Goal: Task Accomplishment & Management: Complete application form

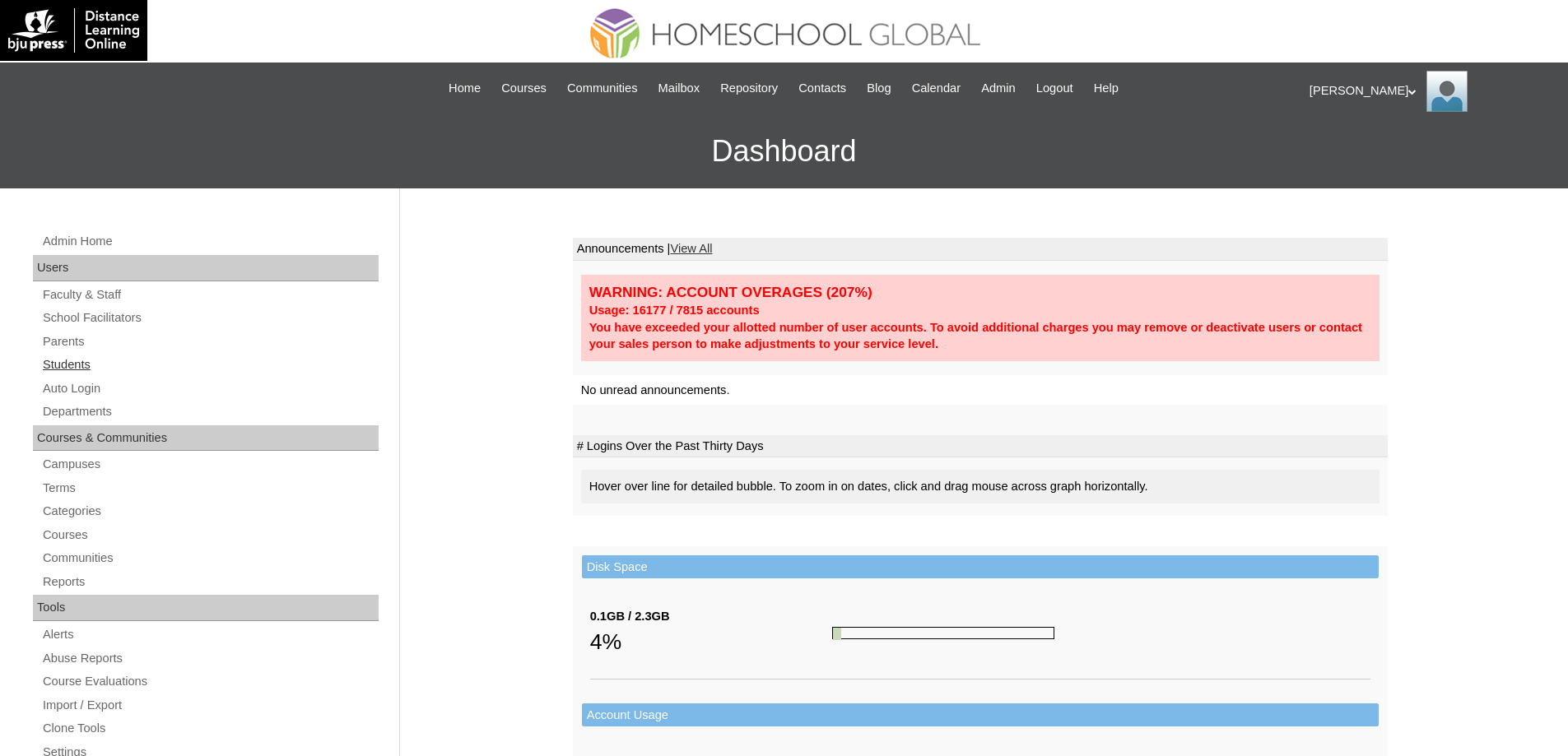
click at [102, 368] on link "Students" at bounding box center [209, 365] width 338 height 21
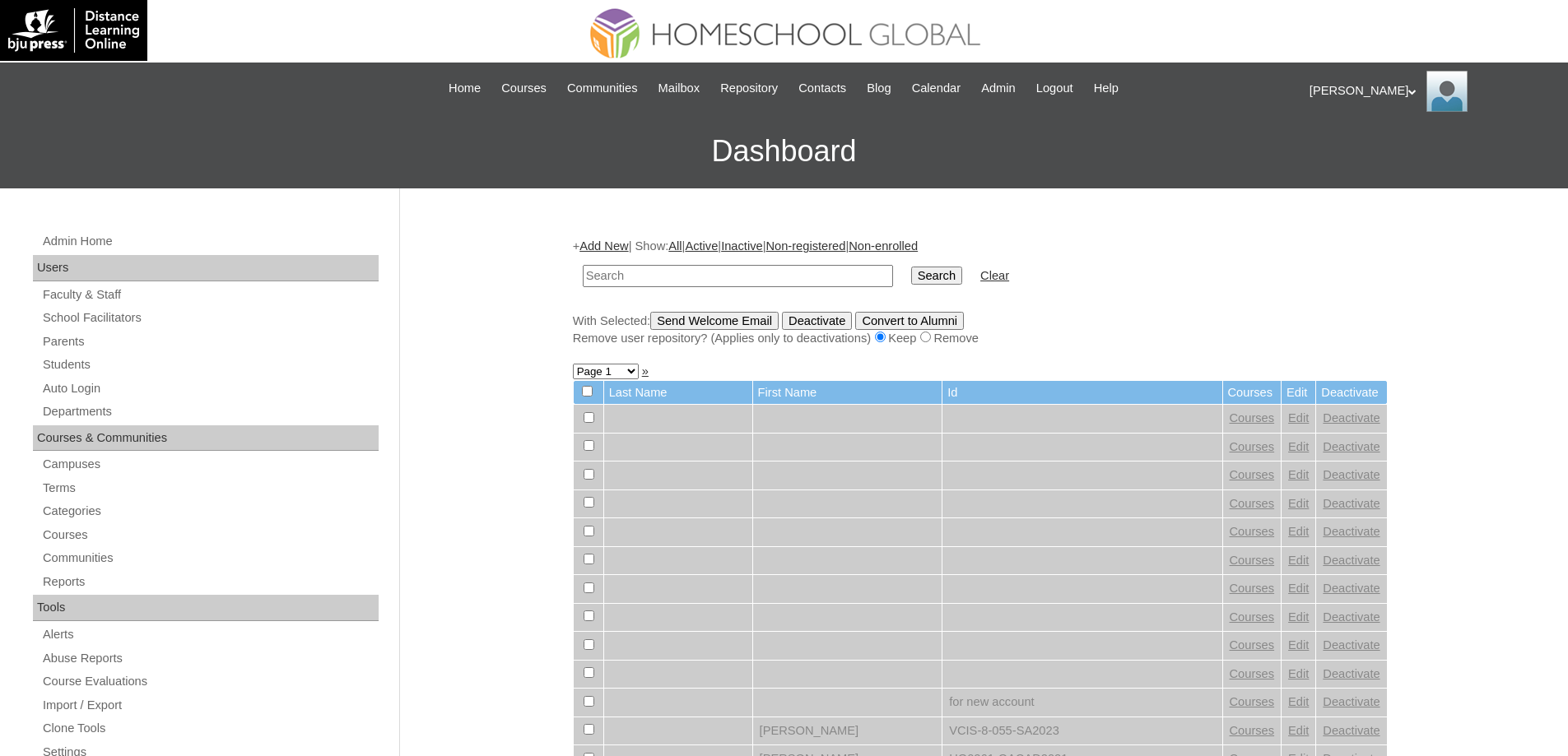
click at [768, 278] on input "text" at bounding box center [737, 276] width 310 height 22
type input "MHS00163-TECHPH2025"
click at [902, 277] on td "MHS00163-TECHPH2025" at bounding box center [737, 276] width 327 height 39
click at [941, 275] on input "Search" at bounding box center [936, 276] width 51 height 18
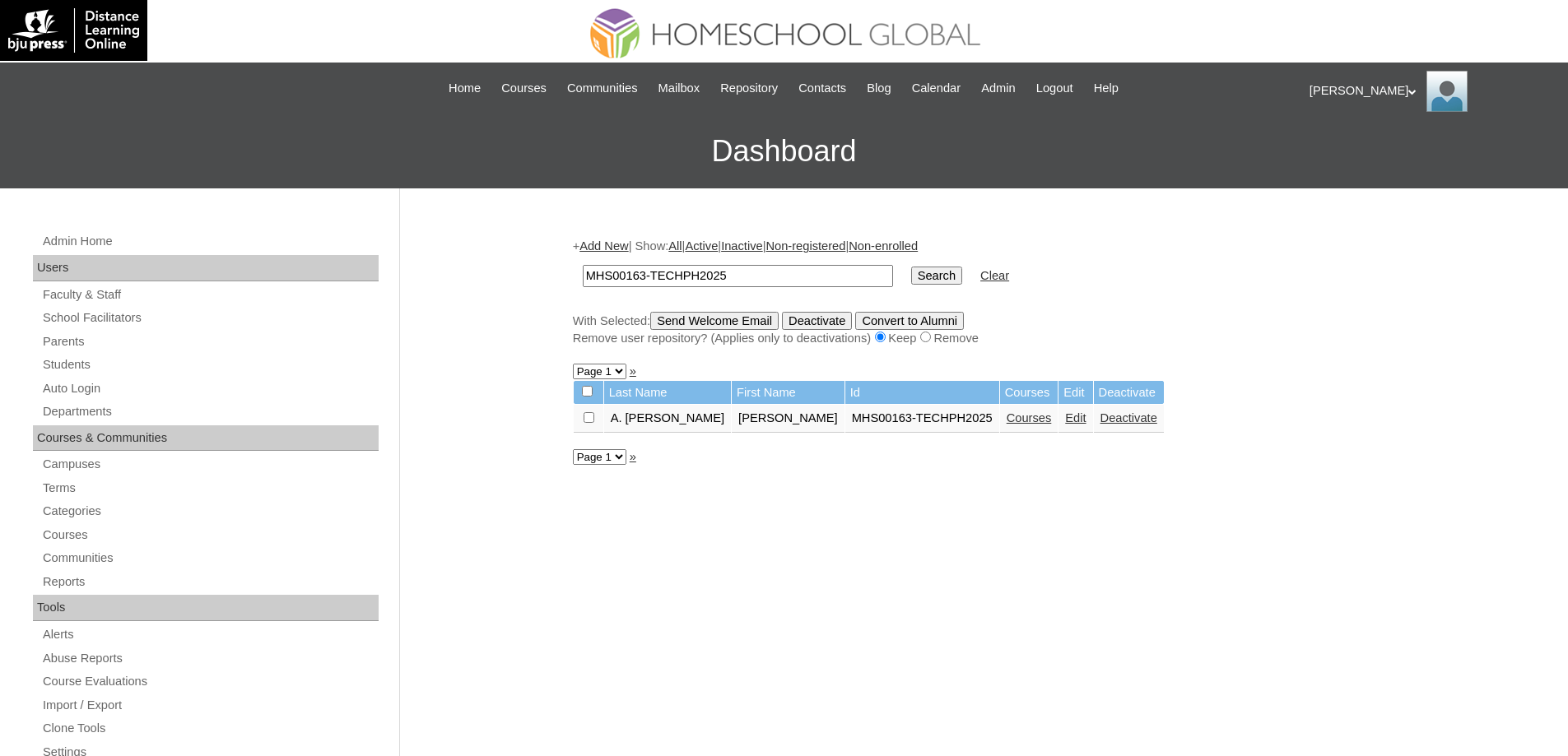
click at [1037, 420] on link "Courses" at bounding box center [1029, 418] width 46 height 13
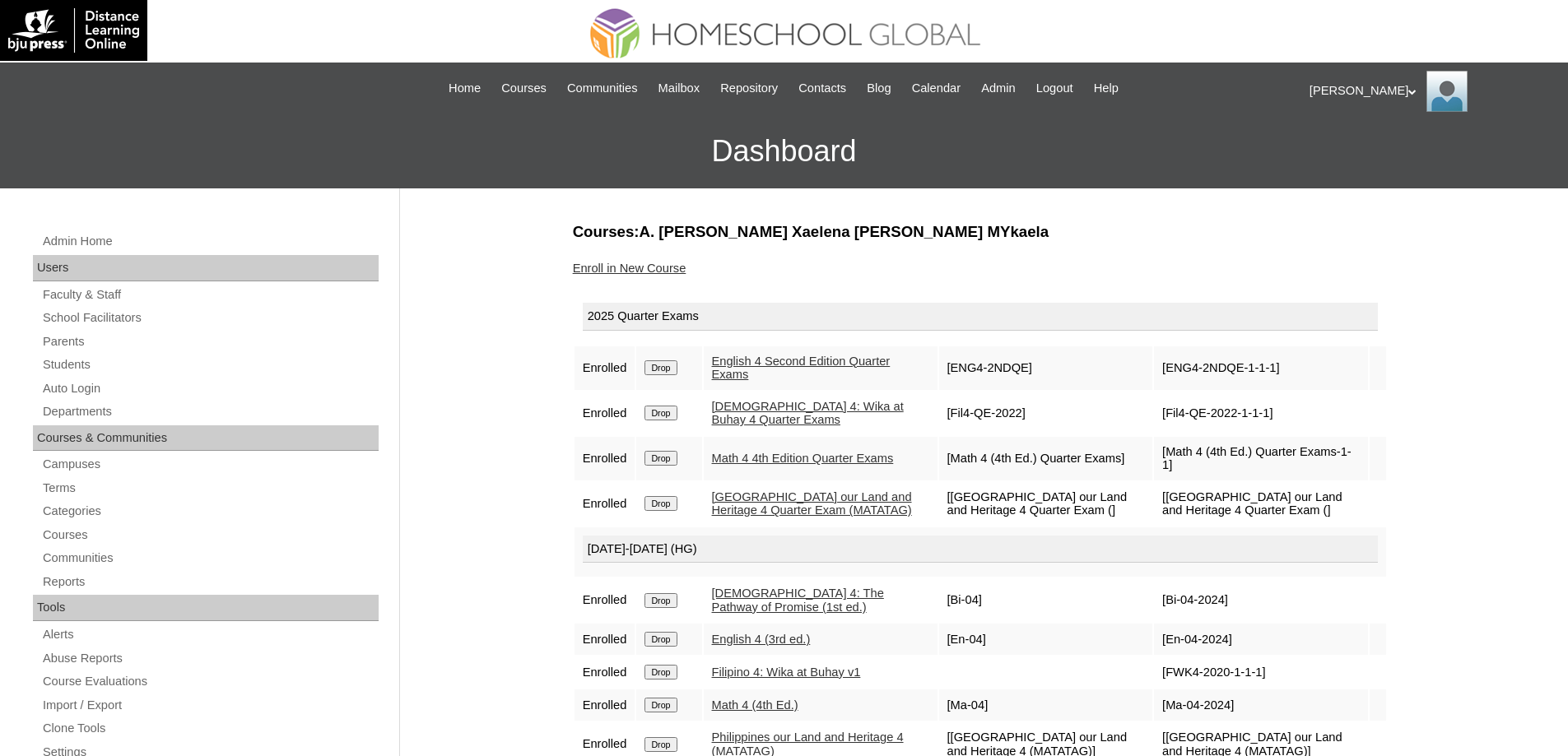
click at [662, 266] on link "Enroll in New Course" at bounding box center [630, 268] width 114 height 13
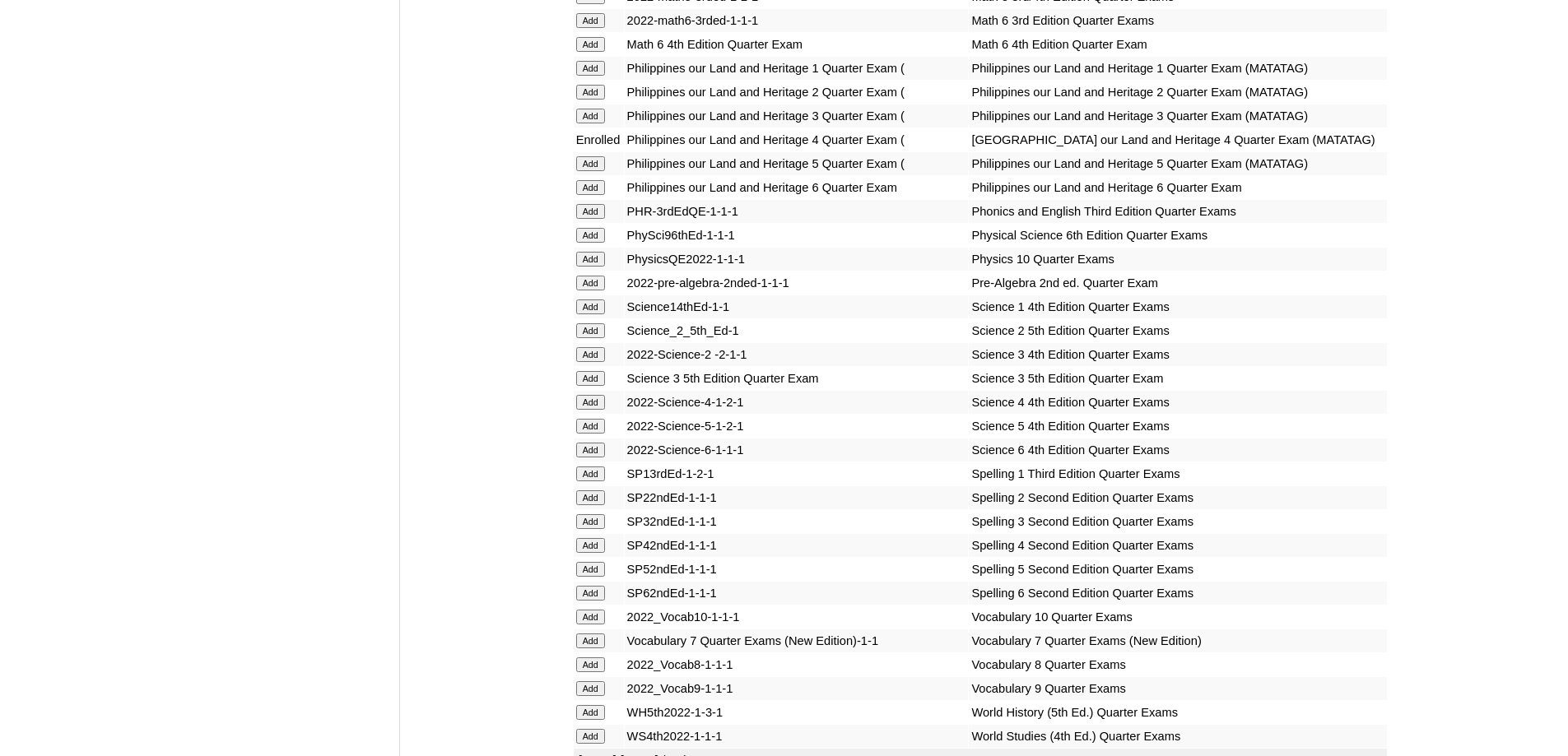
scroll to position [2551, 0]
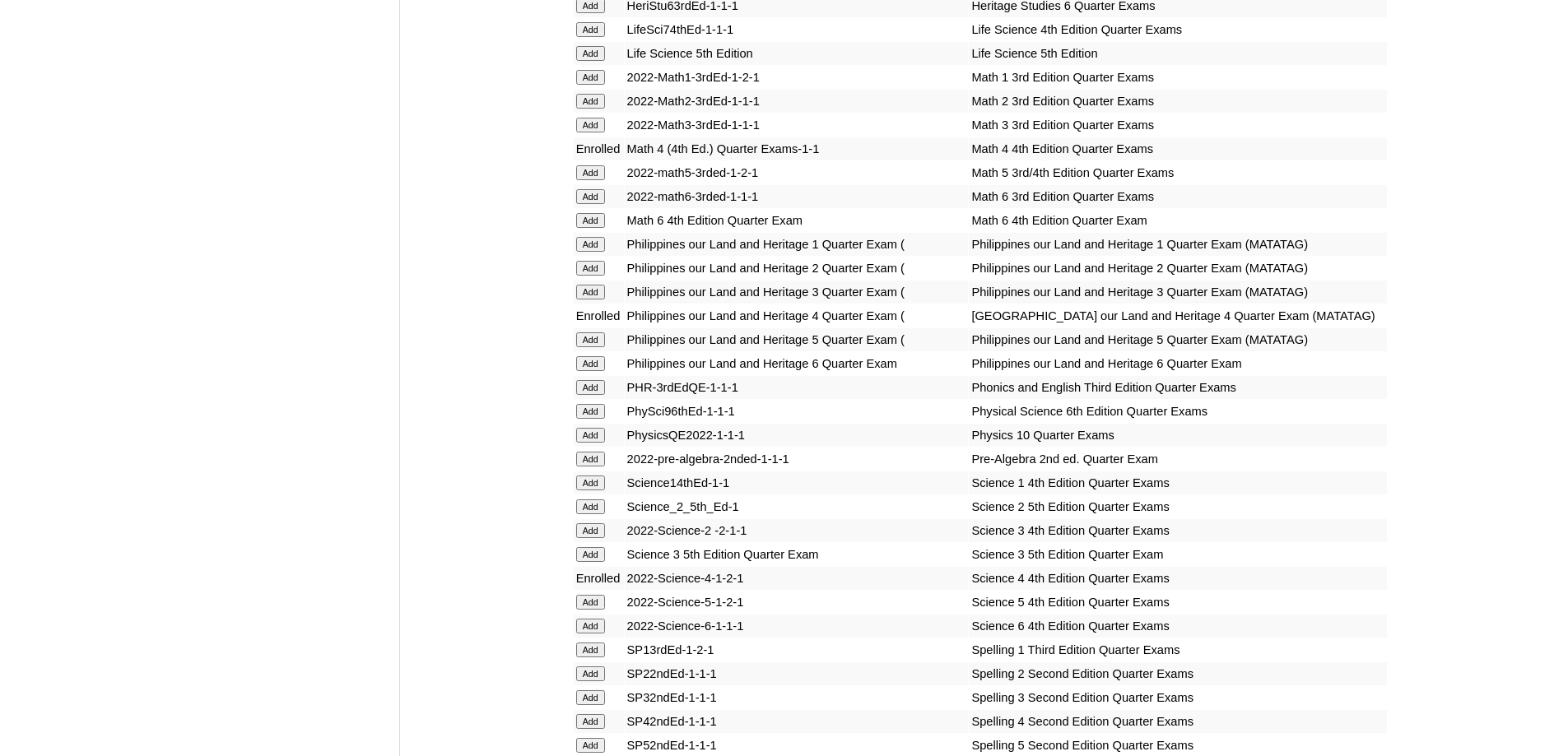
scroll to position [2747, 0]
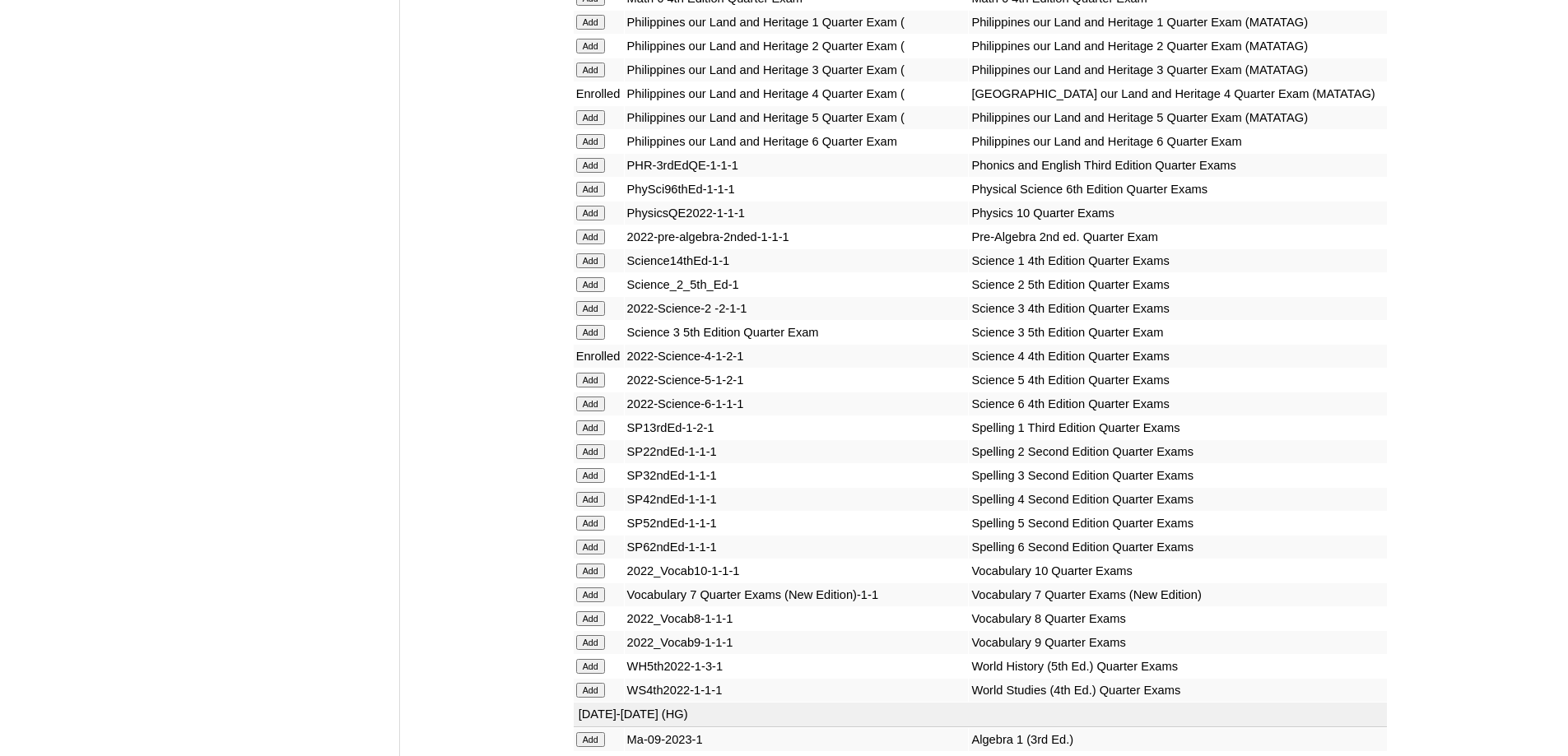
scroll to position [2665, 0]
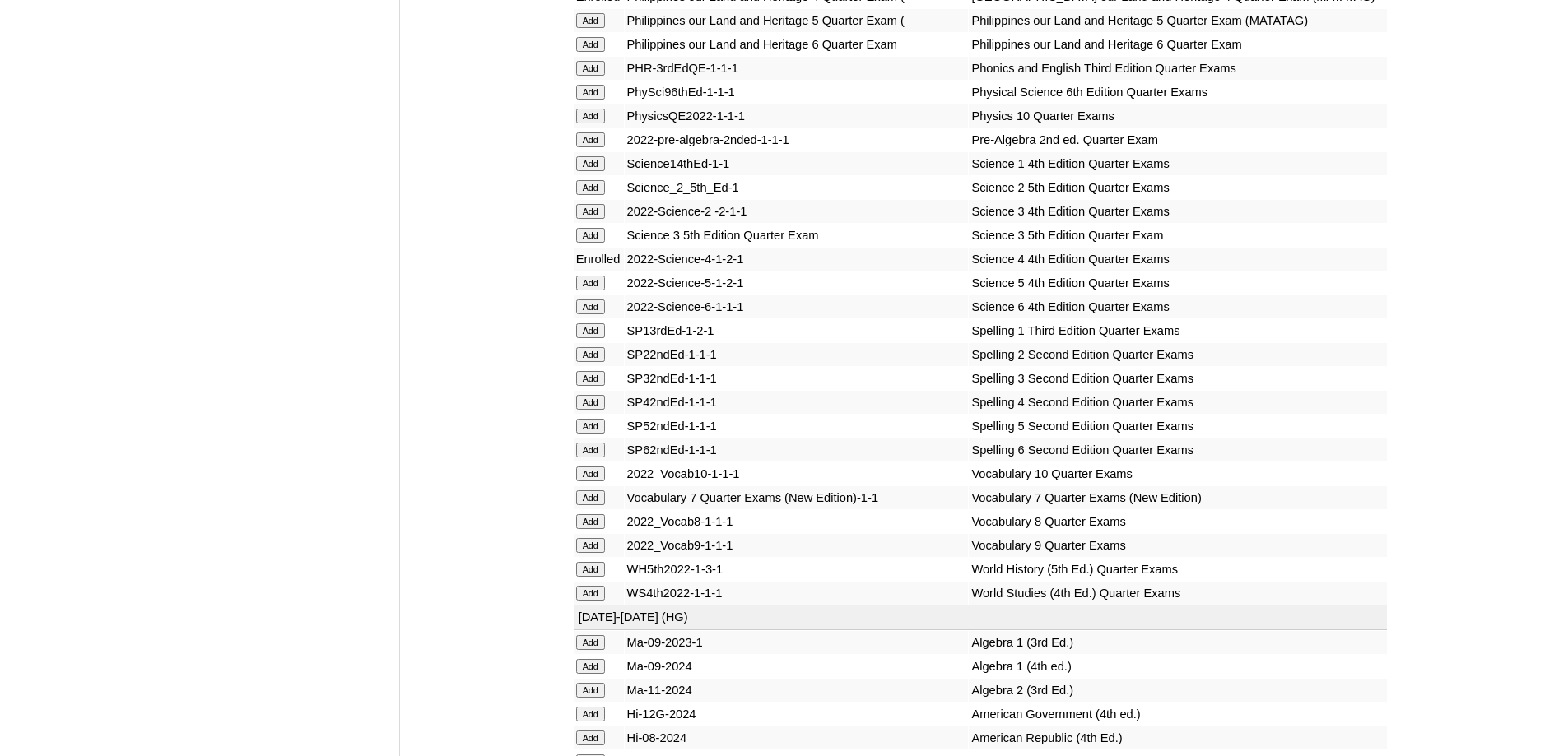
click at [590, 414] on td "Add" at bounding box center [599, 402] width 50 height 23
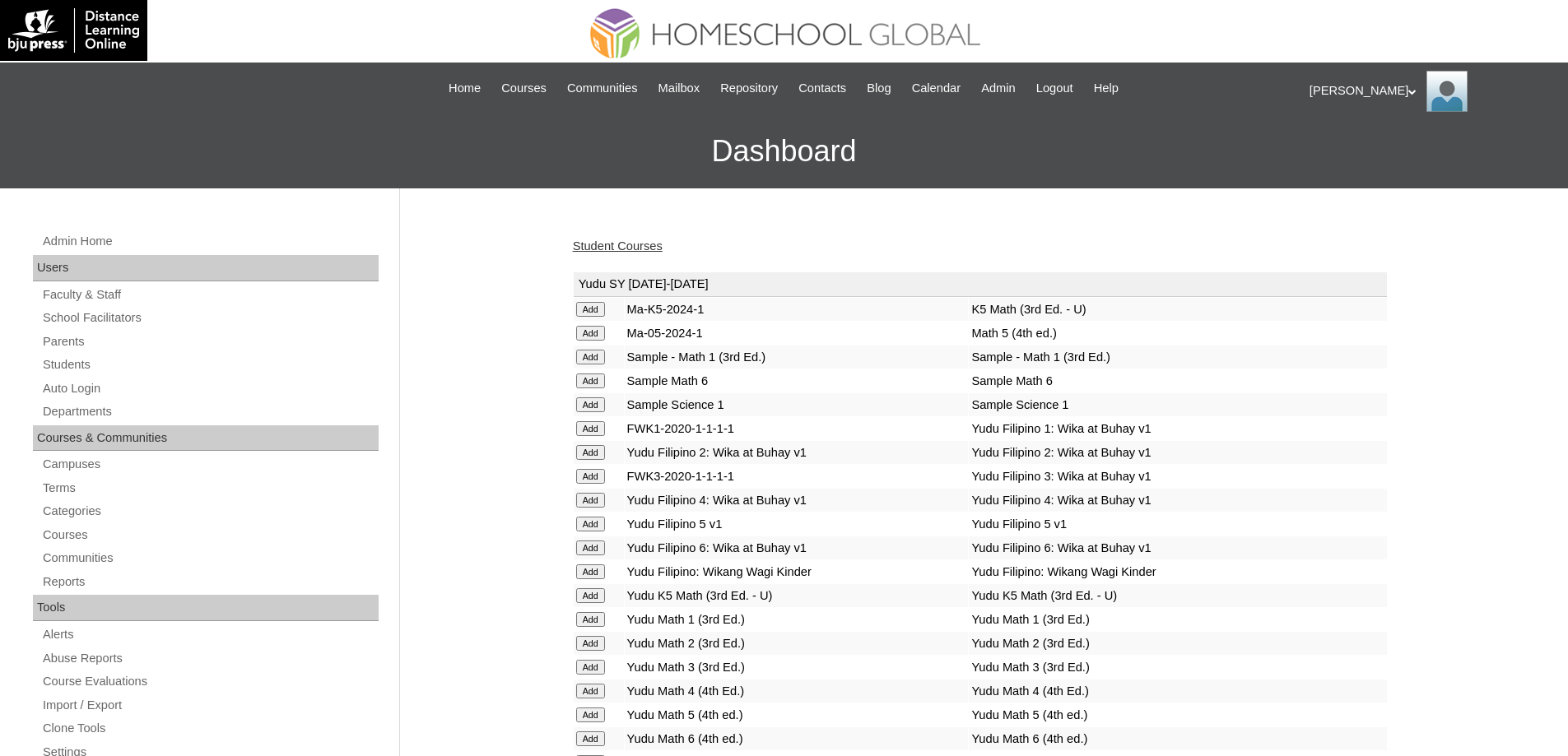
click at [624, 246] on link "Student Courses" at bounding box center [618, 246] width 90 height 13
